Goal: Complete application form: Complete application form

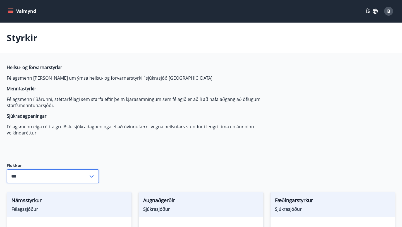
click at [73, 176] on input "***" at bounding box center [48, 176] width 82 height 14
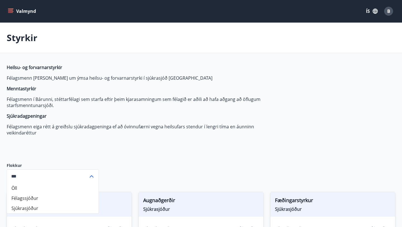
click at [107, 153] on div "Heilsu- og forvarnarstyrkir Félagsmenn geta sótt um ýmsa heilsu- og forvarnarst…" at bounding box center [139, 108] width 264 height 89
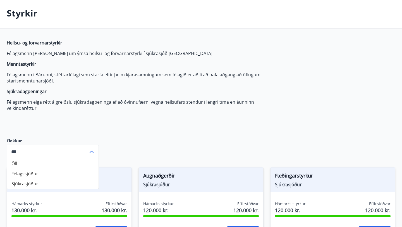
scroll to position [25, 0]
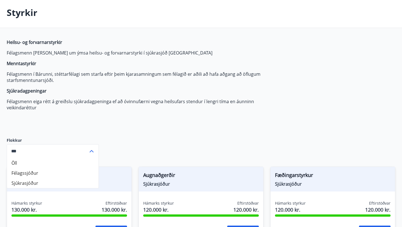
click at [97, 149] on div "*** ​" at bounding box center [53, 151] width 92 height 14
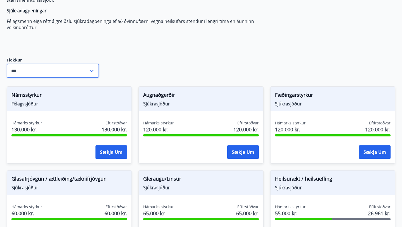
scroll to position [0, 0]
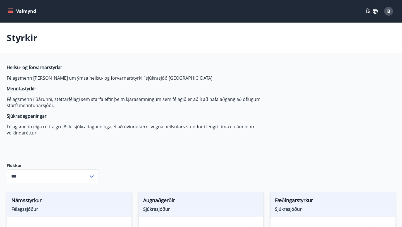
click at [12, 15] on button "Valmynd" at bounding box center [23, 11] width 32 height 10
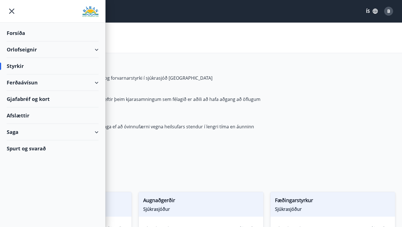
click at [92, 83] on div "Ferðaávísun" at bounding box center [53, 82] width 92 height 16
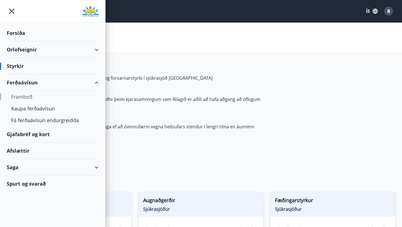
click at [27, 98] on div "Framboð" at bounding box center [52, 97] width 83 height 12
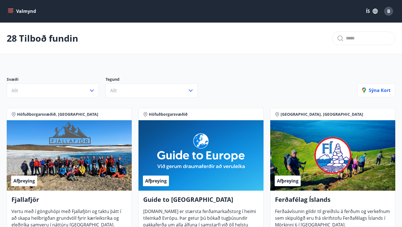
click at [11, 11] on icon "menu" at bounding box center [11, 11] width 6 height 6
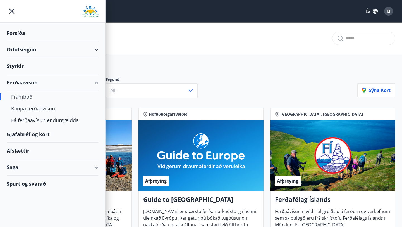
click at [22, 65] on div "Styrkir" at bounding box center [53, 66] width 92 height 16
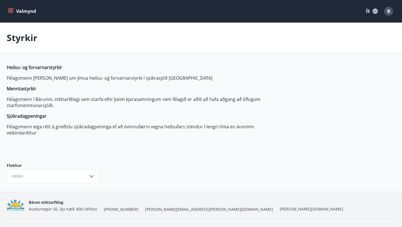
type input "***"
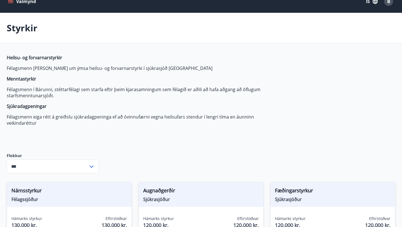
scroll to position [12, 0]
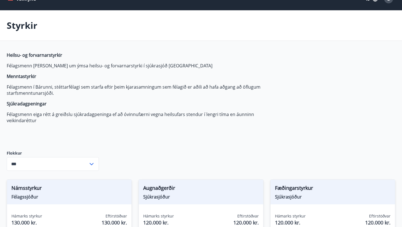
click at [58, 163] on input "***" at bounding box center [48, 164] width 82 height 14
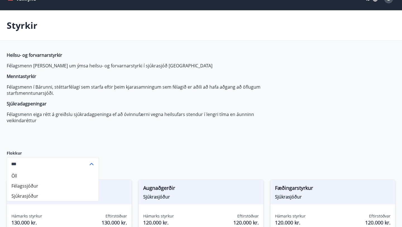
click at [29, 75] on strong "Menntastyrkir" at bounding box center [22, 76] width 30 height 6
click at [59, 86] on p "Félagsmenn í Bárunni, stéttarfélagi sem starfa eftir þeim kjarasamningum sem fé…" at bounding box center [139, 90] width 264 height 12
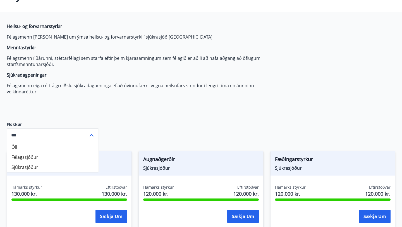
scroll to position [43, 0]
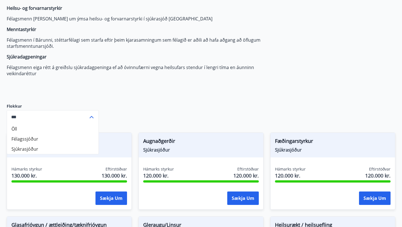
scroll to position [60, 0]
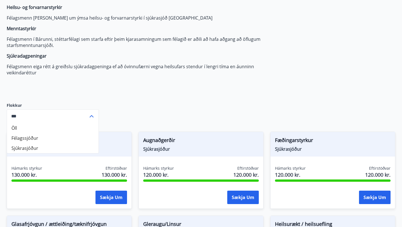
click at [65, 130] on li "Öll" at bounding box center [53, 128] width 92 height 10
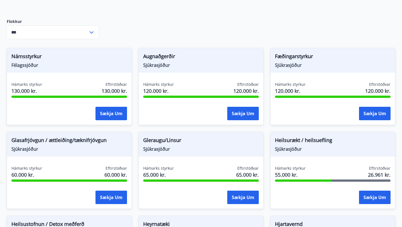
scroll to position [144, 0]
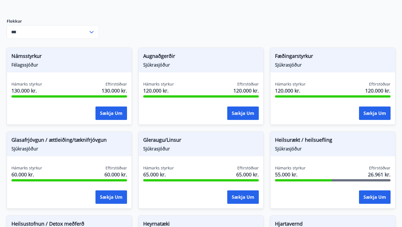
click at [59, 97] on div at bounding box center [69, 96] width 116 height 2
click at [31, 57] on span "Námsstyrkur" at bounding box center [69, 56] width 116 height 9
click at [102, 114] on button "Sækja um" at bounding box center [112, 112] width 32 height 13
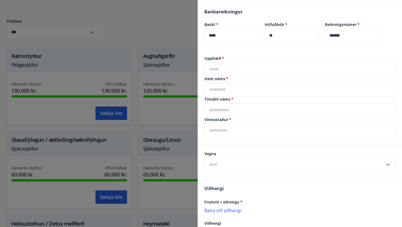
scroll to position [134, 0]
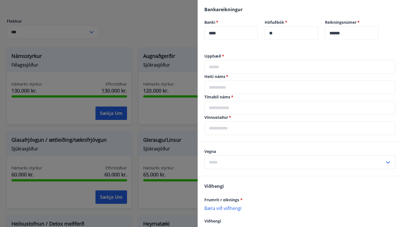
click at [226, 168] on input "text" at bounding box center [294, 162] width 180 height 14
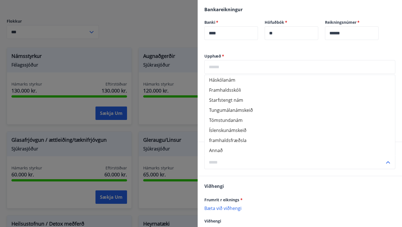
click at [232, 83] on li "Háskólanám" at bounding box center [300, 80] width 190 height 10
type input "**********"
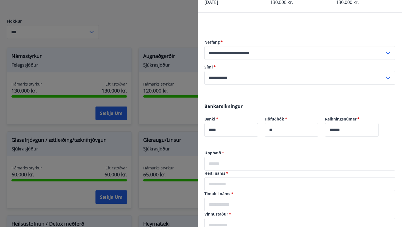
scroll to position [0, 0]
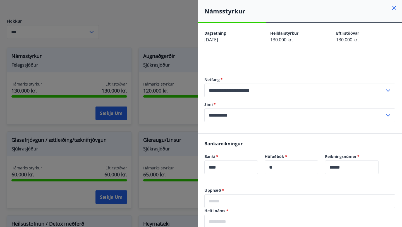
click at [391, 6] on icon at bounding box center [394, 7] width 7 height 7
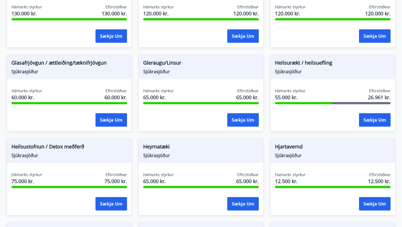
scroll to position [302, 0]
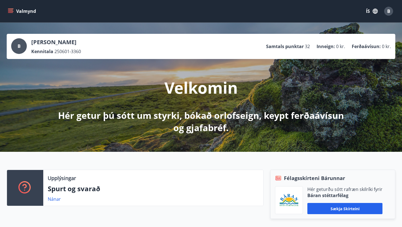
click at [15, 13] on button "Valmynd" at bounding box center [23, 11] width 32 height 10
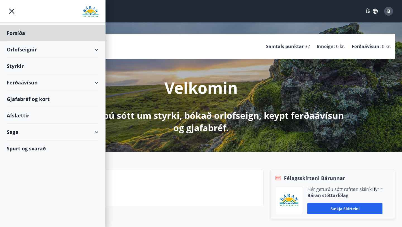
click at [20, 65] on div "Styrkir" at bounding box center [53, 66] width 92 height 16
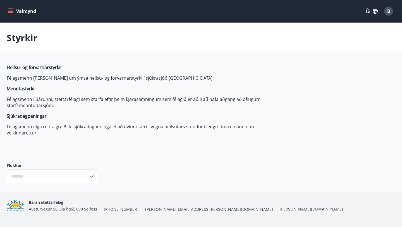
type input "***"
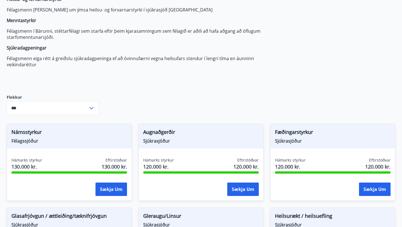
scroll to position [70, 0]
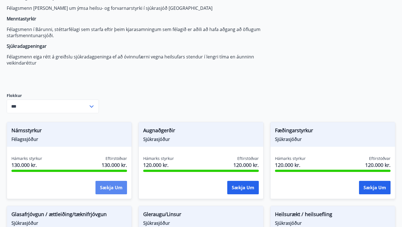
click at [112, 190] on button "Sækja um" at bounding box center [112, 187] width 32 height 13
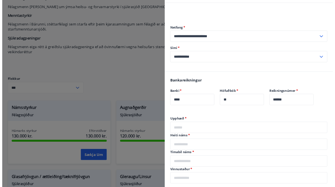
scroll to position [47, 0]
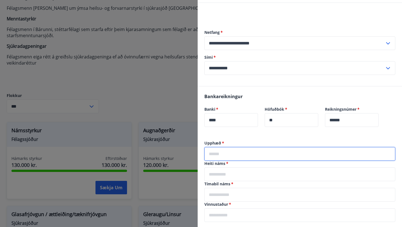
click at [229, 153] on input "text" at bounding box center [299, 154] width 191 height 14
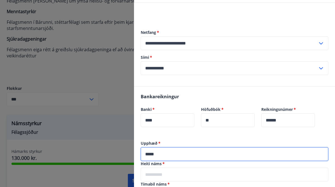
scroll to position [73, 0]
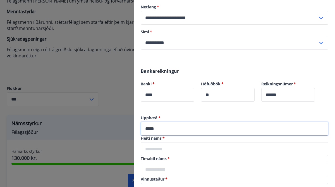
type input "*****"
click at [173, 148] on input "text" at bounding box center [235, 149] width 188 height 14
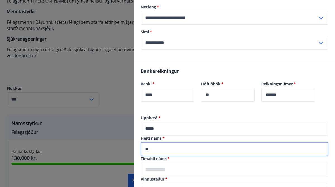
type input "*"
drag, startPoint x: 177, startPoint y: 151, endPoint x: 121, endPoint y: 154, distance: 55.9
click at [121, 154] on div "**********" at bounding box center [167, 93] width 335 height 187
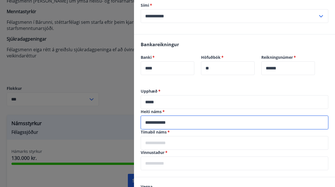
scroll to position [100, 0]
click at [146, 121] on input "**********" at bounding box center [235, 122] width 188 height 14
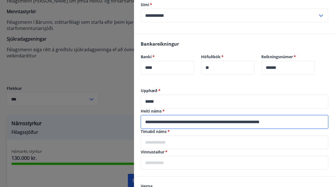
click at [306, 120] on input "**********" at bounding box center [235, 122] width 188 height 14
type input "**********"
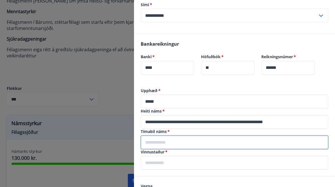
click at [257, 141] on input "text" at bounding box center [235, 142] width 188 height 14
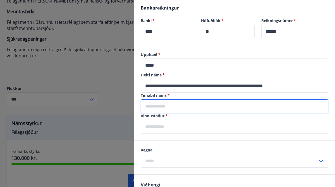
scroll to position [137, 0]
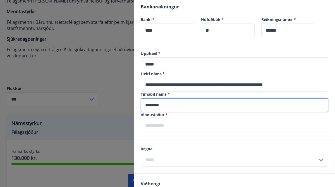
click at [178, 126] on input "text" at bounding box center [235, 125] width 188 height 14
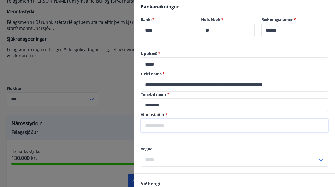
click at [159, 106] on input "********" at bounding box center [235, 105] width 188 height 14
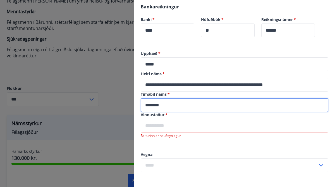
click at [145, 106] on input "********" at bounding box center [235, 105] width 188 height 14
type input "**********"
click at [172, 125] on input "text" at bounding box center [235, 125] width 188 height 14
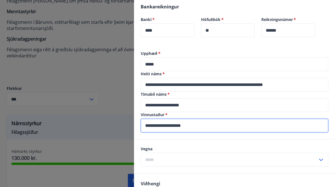
scroll to position [157, 0]
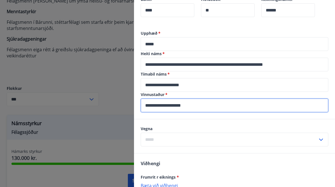
type input "**********"
click at [146, 140] on input "text" at bounding box center [229, 139] width 177 height 14
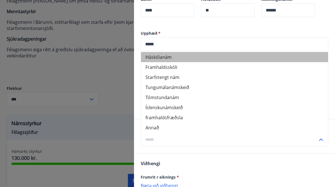
click at [162, 57] on li "Háskólanám" at bounding box center [234, 57] width 187 height 10
type input "**********"
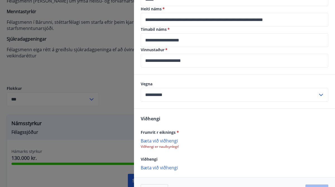
scroll to position [219, 0]
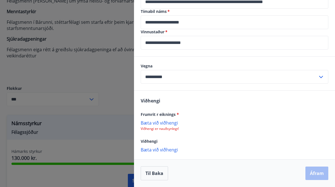
click at [151, 123] on p "Bæta við viðhengi" at bounding box center [235, 123] width 188 height 6
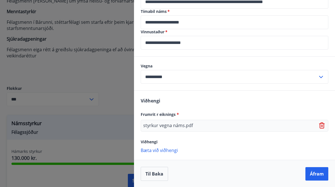
scroll to position [220, 0]
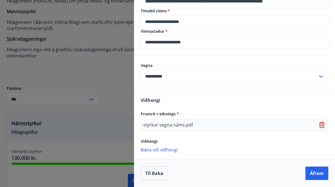
click at [166, 151] on p "Bæta við viðhengi" at bounding box center [235, 149] width 188 height 6
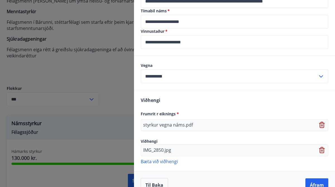
click at [160, 161] on p "Bæta við viðhengi" at bounding box center [235, 161] width 188 height 6
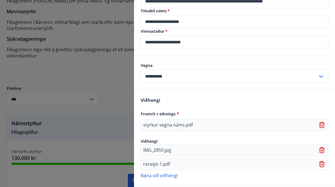
click at [164, 173] on p "Bæta við viðhengi" at bounding box center [235, 175] width 188 height 6
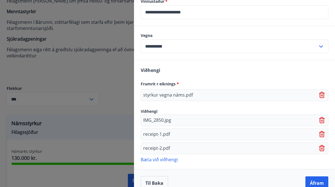
scroll to position [260, 0]
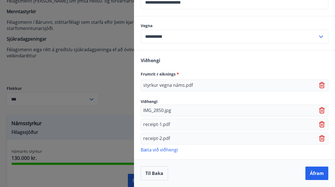
click at [164, 151] on p "Bæta við viðhengi" at bounding box center [235, 149] width 188 height 6
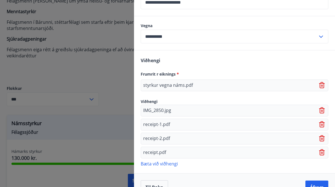
scroll to position [274, 0]
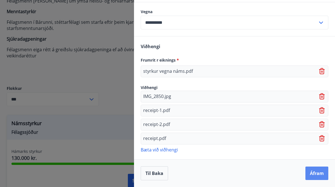
click at [322, 175] on button "Áfram" at bounding box center [317, 172] width 23 height 13
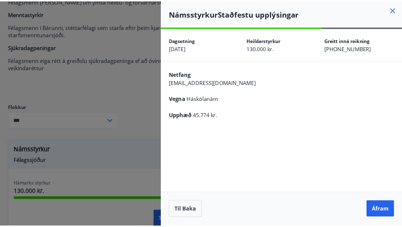
scroll to position [0, 0]
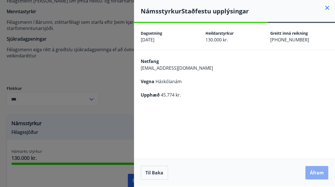
click at [317, 174] on button "Áfram" at bounding box center [317, 172] width 23 height 13
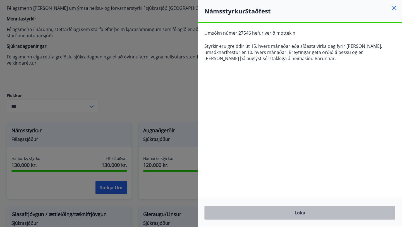
click at [303, 213] on button "Loka" at bounding box center [299, 213] width 191 height 14
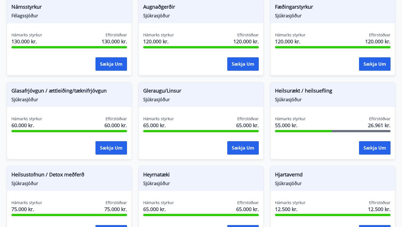
scroll to position [195, 0]
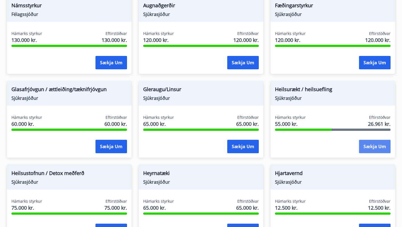
click at [367, 144] on button "Sækja um" at bounding box center [375, 146] width 32 height 13
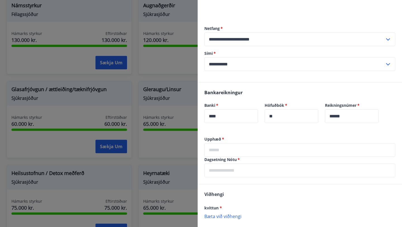
scroll to position [58, 0]
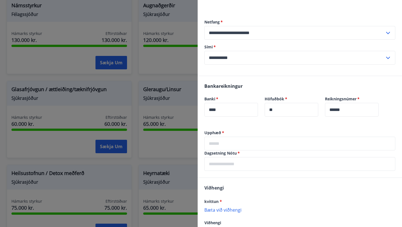
click at [227, 146] on input "text" at bounding box center [299, 144] width 191 height 14
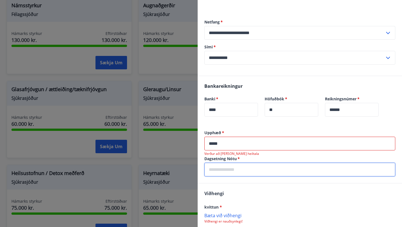
click at [218, 163] on input "text" at bounding box center [299, 170] width 191 height 14
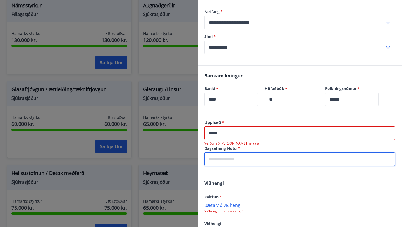
scroll to position [70, 0]
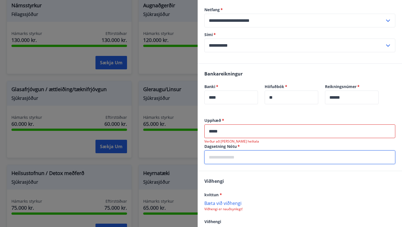
click at [224, 158] on input "text" at bounding box center [299, 157] width 191 height 14
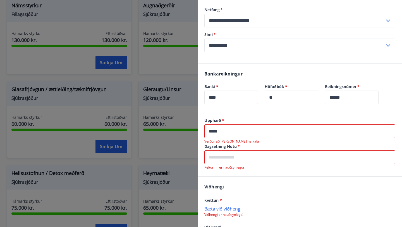
click at [213, 131] on input "*****" at bounding box center [299, 131] width 191 height 14
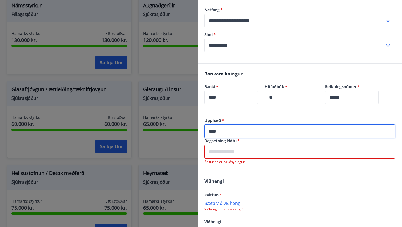
type input "****"
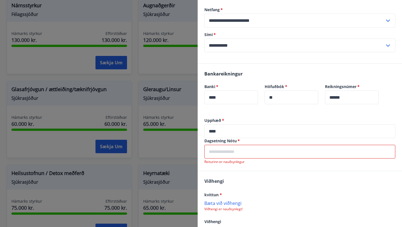
click at [227, 159] on div "Dagsetning Nótu   * ​ Reiturinn er nauðsynlegur" at bounding box center [299, 151] width 191 height 26
click at [226, 156] on input "text" at bounding box center [299, 152] width 191 height 14
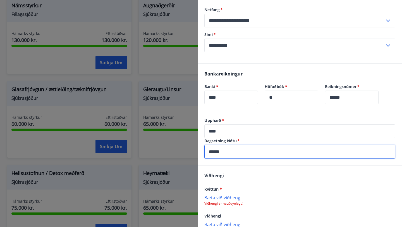
type input "******"
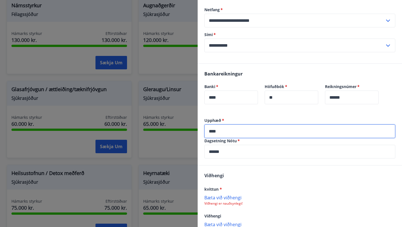
click at [232, 133] on input "****" at bounding box center [299, 131] width 191 height 14
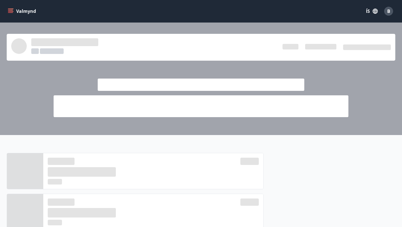
scroll to position [1, 0]
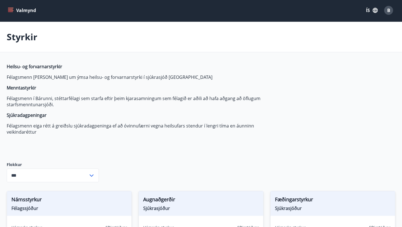
type input "***"
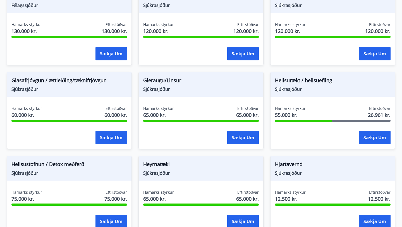
scroll to position [205, 0]
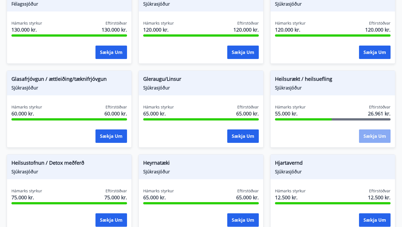
click at [369, 137] on button "Sækja um" at bounding box center [375, 135] width 32 height 13
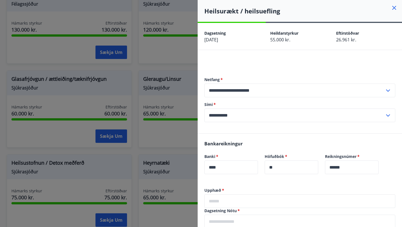
scroll to position [57, 0]
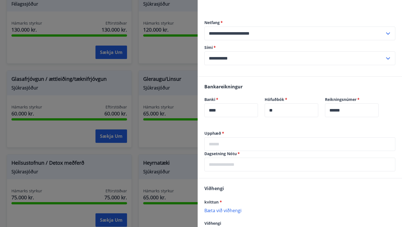
click at [250, 152] on label "Dagsetning Nótu   *" at bounding box center [299, 154] width 191 height 6
click at [250, 144] on input "text" at bounding box center [299, 144] width 191 height 14
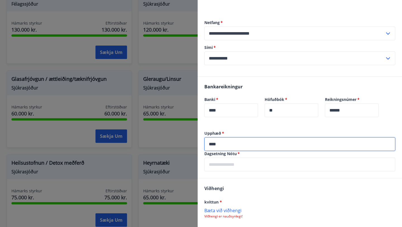
type input "****"
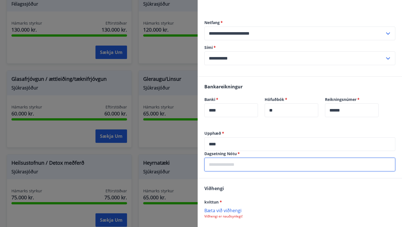
click at [239, 163] on input "text" at bounding box center [299, 164] width 191 height 14
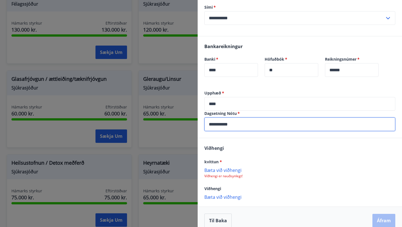
scroll to position [104, 0]
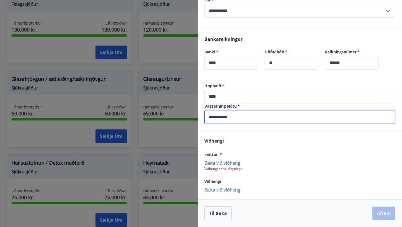
type input "**********"
click at [225, 163] on p "Bæta við viðhengi" at bounding box center [299, 163] width 191 height 6
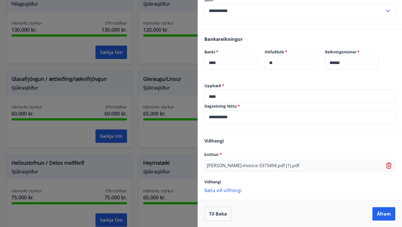
scroll to position [105, 0]
click at [384, 215] on button "Áfram" at bounding box center [384, 212] width 23 height 13
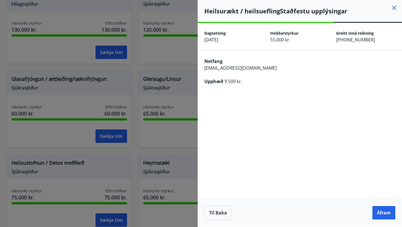
scroll to position [0, 0]
click at [378, 213] on button "Áfram" at bounding box center [384, 212] width 23 height 13
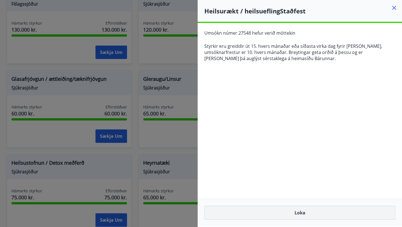
click at [304, 216] on button "Loka" at bounding box center [299, 213] width 191 height 14
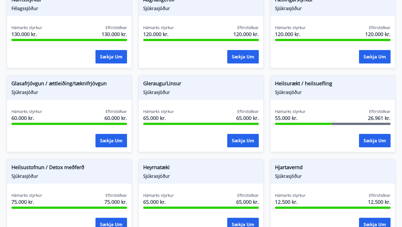
scroll to position [201, 0]
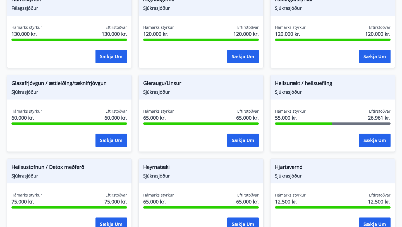
click at [298, 92] on span "Sjúkrasjóður" at bounding box center [333, 92] width 116 height 6
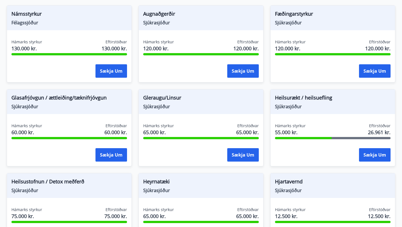
scroll to position [185, 0]
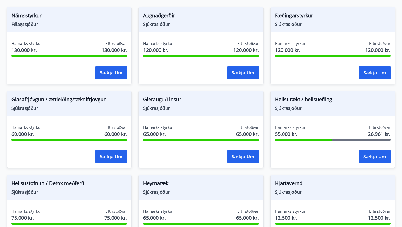
click at [302, 102] on span "Heilsurækt / heilsuefling" at bounding box center [333, 100] width 116 height 9
click at [286, 111] on span "Sjúkrasjóður" at bounding box center [333, 108] width 116 height 6
click at [371, 158] on button "Sækja um" at bounding box center [375, 156] width 32 height 13
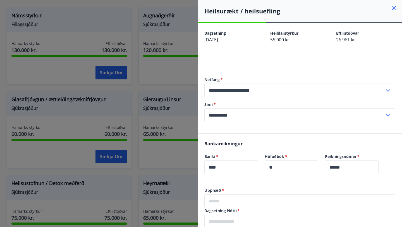
click at [397, 6] on icon at bounding box center [394, 7] width 7 height 7
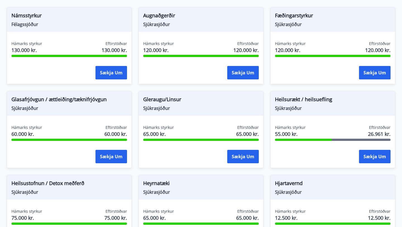
click at [364, 124] on div "Heilsurækt / heilsuefling Sjúkrasjóður Hámarks styrkur 55.000 kr. Eftirstöðvar …" at bounding box center [332, 129] width 125 height 77
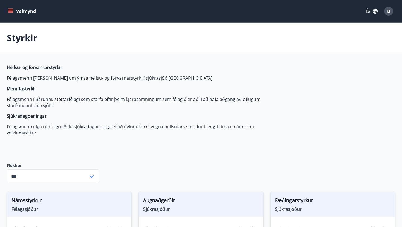
click at [13, 9] on icon "menu" at bounding box center [11, 9] width 6 height 1
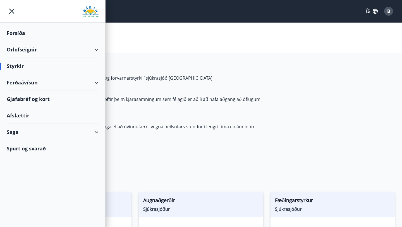
click at [13, 10] on icon "menu" at bounding box center [11, 11] width 5 height 5
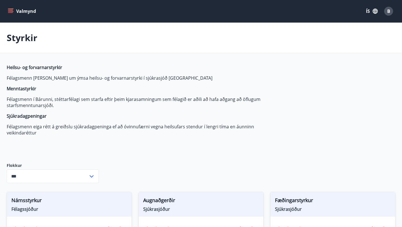
click at [13, 10] on icon "menu" at bounding box center [11, 11] width 6 height 6
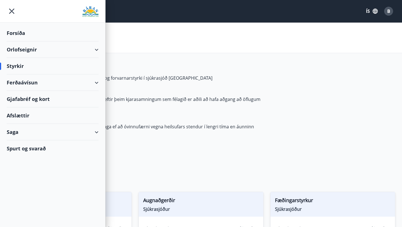
click at [276, 42] on div "Styrkir" at bounding box center [201, 38] width 402 height 30
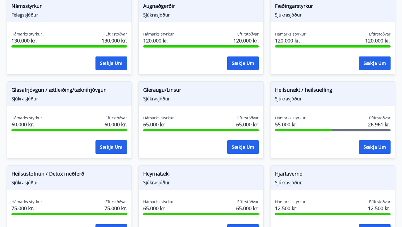
scroll to position [194, 0]
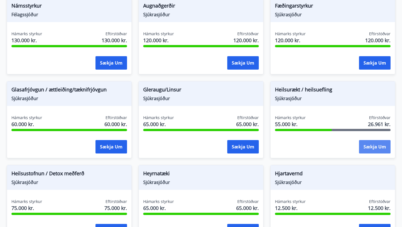
click at [364, 147] on button "Sækja um" at bounding box center [375, 146] width 32 height 13
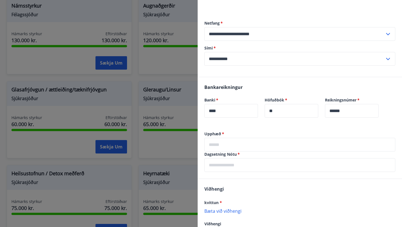
scroll to position [99, 0]
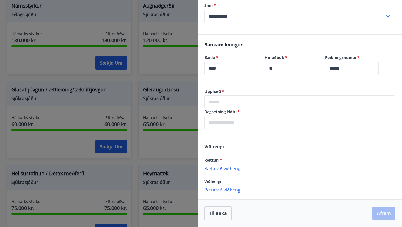
click at [237, 102] on input "text" at bounding box center [299, 102] width 191 height 14
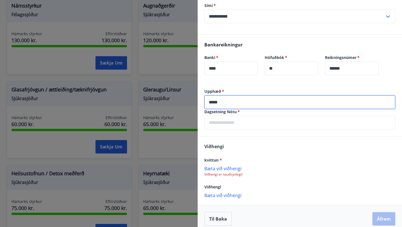
type input "*****"
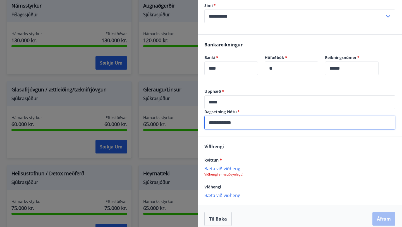
type input "**********"
click at [225, 170] on p "Bæta við viðhengi" at bounding box center [299, 168] width 191 height 6
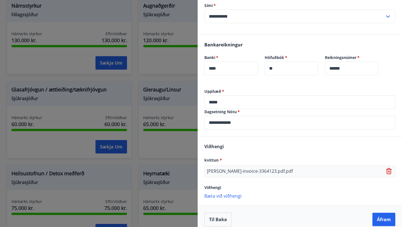
click at [227, 196] on p "Bæta við viðhengi" at bounding box center [299, 196] width 191 height 6
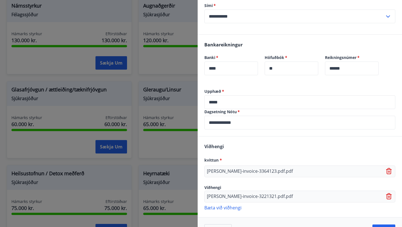
scroll to position [117, 0]
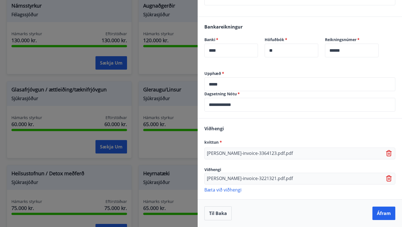
click at [221, 190] on p "Bæta við viðhengi" at bounding box center [299, 190] width 191 height 6
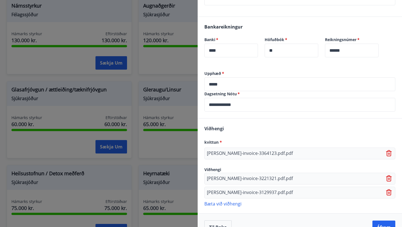
click at [234, 200] on div "Viðhengi kvittun * [PERSON_NAME]-invoice-3364123.pdf.pdf Viðhengi [PERSON_NAME]…" at bounding box center [300, 165] width 204 height 94
click at [232, 204] on p "Bæta við viðhengi" at bounding box center [299, 204] width 191 height 6
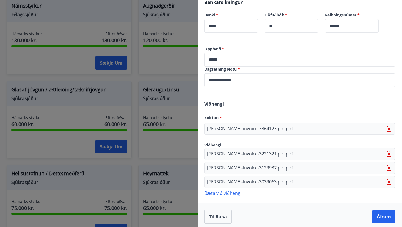
scroll to position [145, 0]
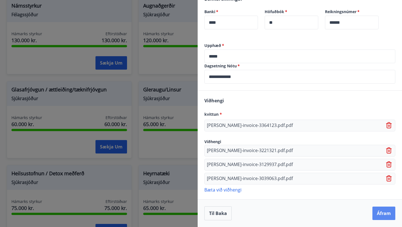
click at [381, 214] on button "Áfram" at bounding box center [384, 212] width 23 height 13
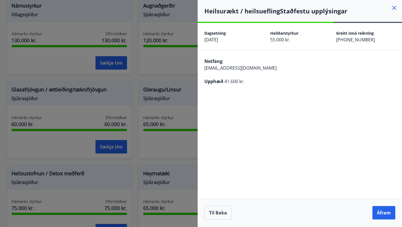
scroll to position [0, 0]
click at [381, 214] on button "Áfram" at bounding box center [384, 212] width 23 height 13
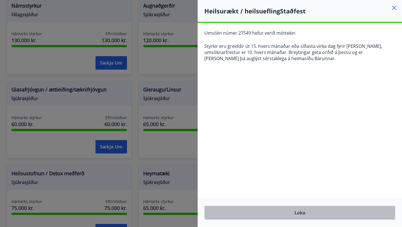
click at [307, 216] on button "Loka" at bounding box center [299, 213] width 191 height 14
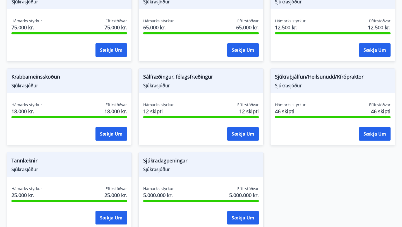
scroll to position [373, 0]
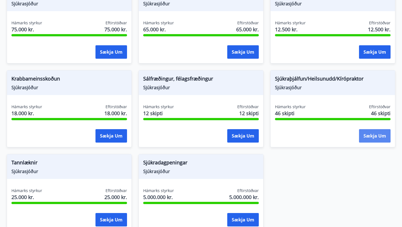
click at [381, 136] on button "Sækja um" at bounding box center [375, 135] width 32 height 13
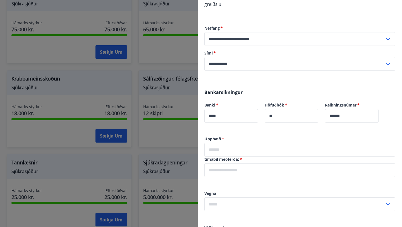
scroll to position [80, 0]
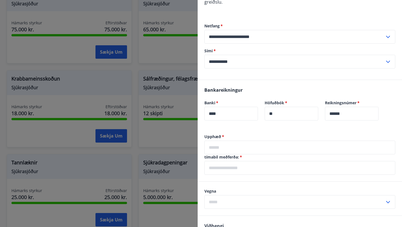
click at [247, 149] on input "text" at bounding box center [299, 147] width 191 height 14
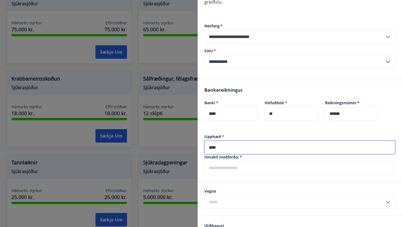
type input "****"
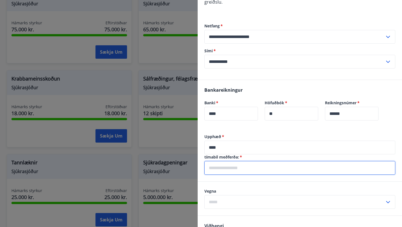
click at [219, 170] on input "text" at bounding box center [299, 168] width 191 height 14
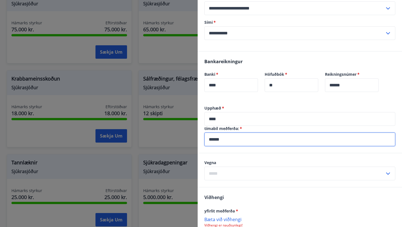
scroll to position [109, 0]
type input "******"
click at [244, 173] on input "text" at bounding box center [294, 173] width 180 height 14
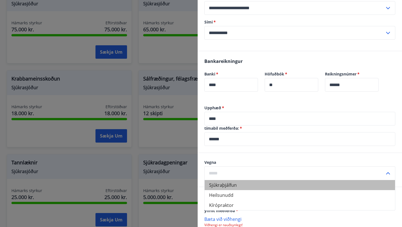
click at [231, 184] on li "Sjúkraþjálfun" at bounding box center [300, 185] width 190 height 10
type input "**********"
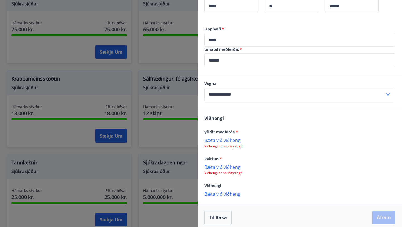
scroll to position [192, 0]
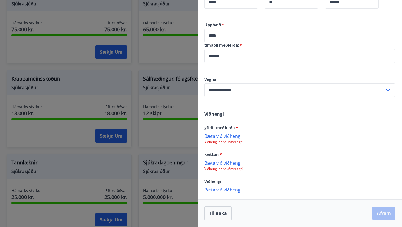
click at [222, 138] on p "Bæta við viðhengi" at bounding box center [299, 136] width 191 height 6
click at [224, 215] on button "Til baka" at bounding box center [217, 213] width 27 height 14
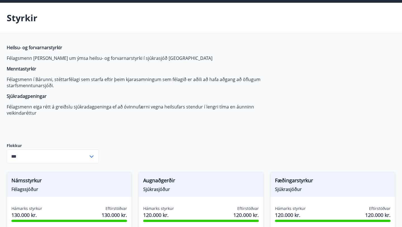
scroll to position [0, 0]
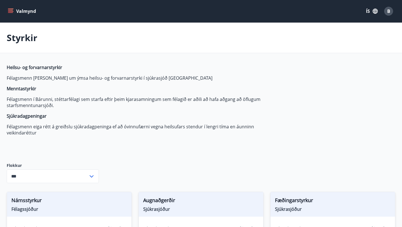
scroll to position [302, 0]
